Goal: Navigation & Orientation: Find specific page/section

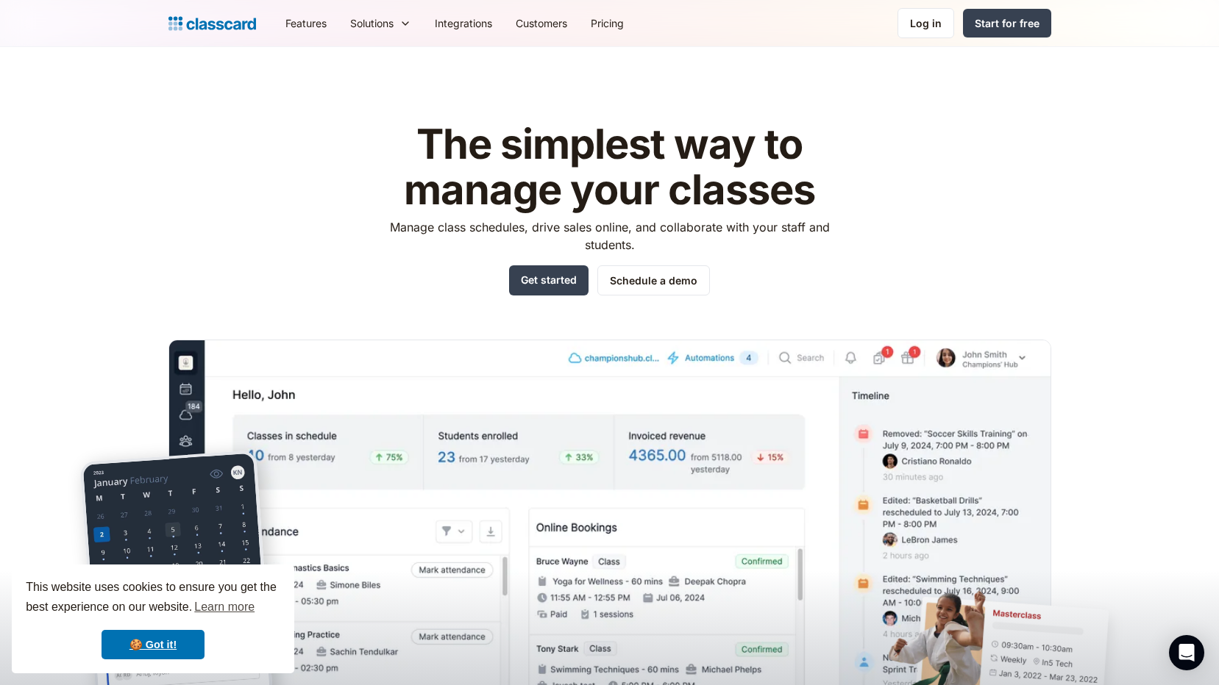
click at [46, 315] on header "The simplest way to manage your classes Manage class schedules, drive sales onl…" at bounding box center [609, 388] width 1219 height 682
click at [932, 25] on div "Log in" at bounding box center [926, 22] width 32 height 15
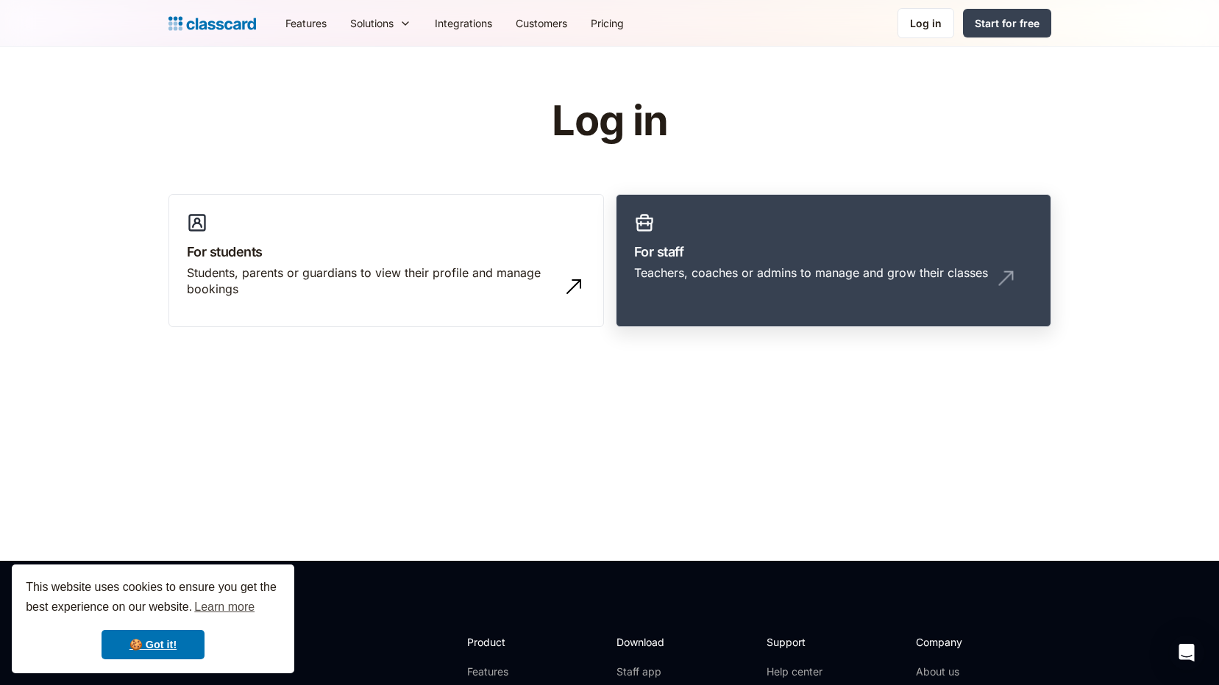
click at [899, 240] on link "For staff Teachers, coaches or admins to manage and grow their classes" at bounding box center [833, 261] width 435 height 134
